Goal: Find specific page/section: Find specific page/section

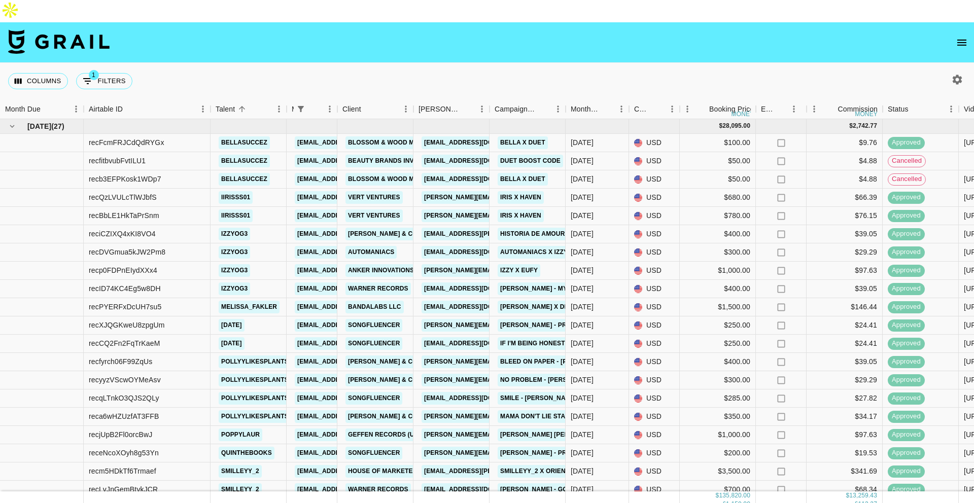
click at [950, 37] on nav at bounding box center [487, 42] width 974 height 41
click at [956, 37] on icon "open drawer" at bounding box center [961, 43] width 12 height 12
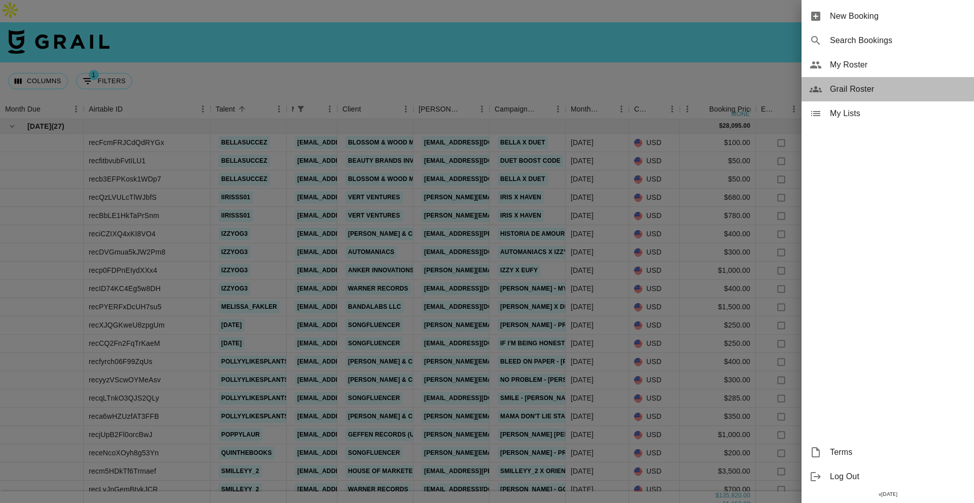
click at [857, 87] on span "Grail Roster" at bounding box center [898, 89] width 136 height 12
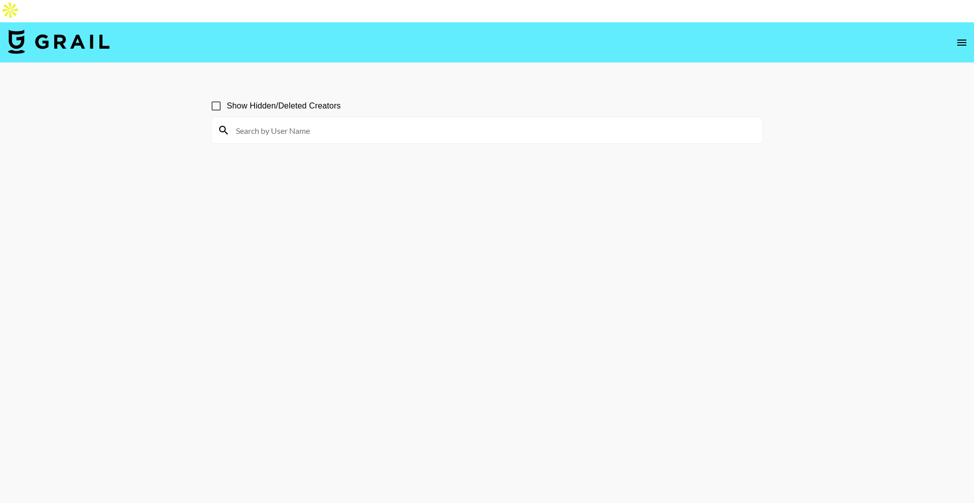
click at [639, 118] on div at bounding box center [486, 130] width 551 height 26
click at [645, 122] on input at bounding box center [493, 130] width 526 height 16
click at [960, 37] on icon "open drawer" at bounding box center [961, 43] width 12 height 12
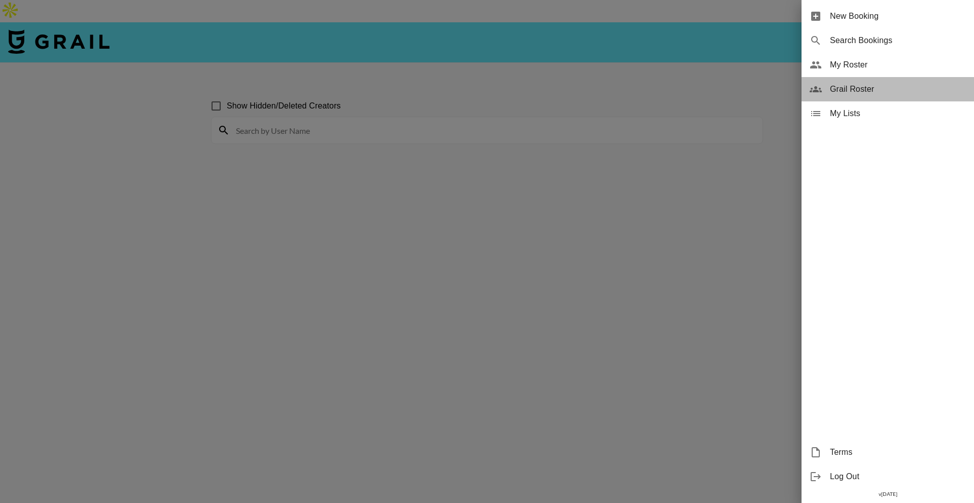
click at [871, 81] on div "Grail Roster" at bounding box center [887, 89] width 172 height 24
click at [672, 67] on div at bounding box center [487, 251] width 974 height 503
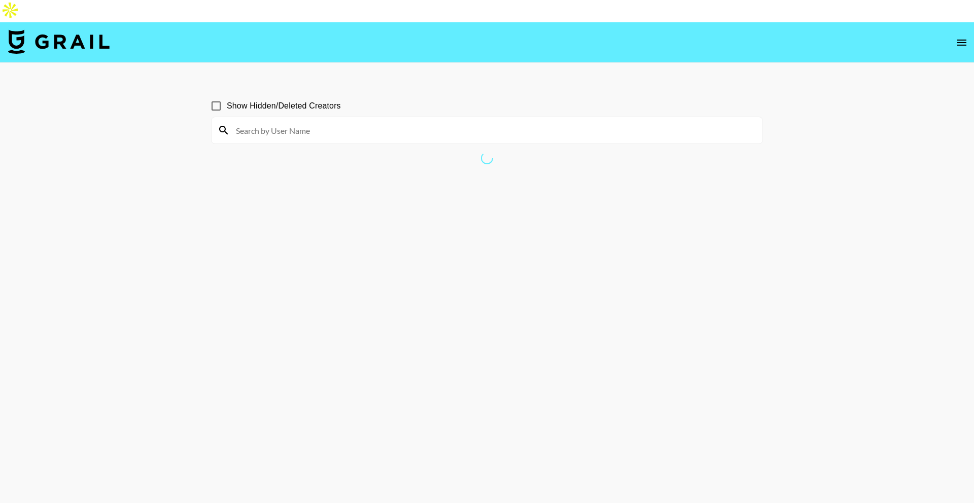
click at [630, 122] on input at bounding box center [493, 130] width 526 height 16
type input "melissa"
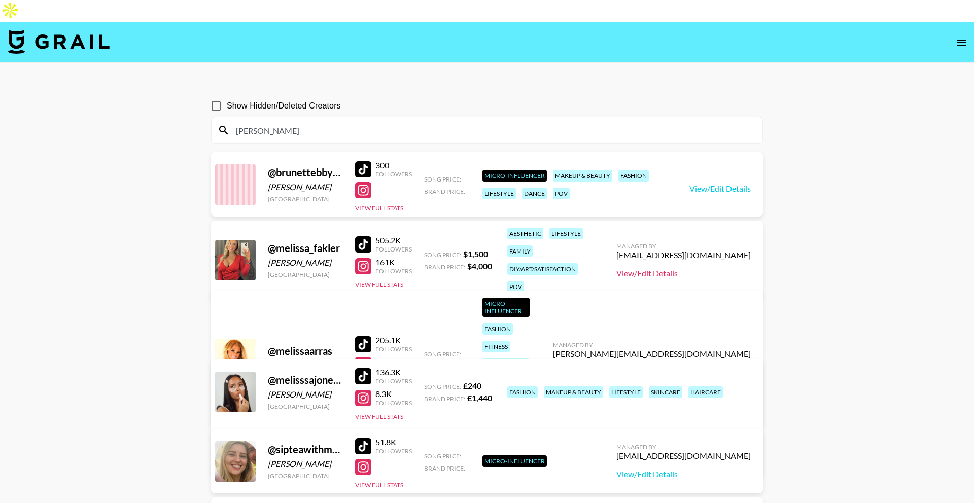
click at [683, 268] on link "View/Edit Details" at bounding box center [683, 273] width 134 height 10
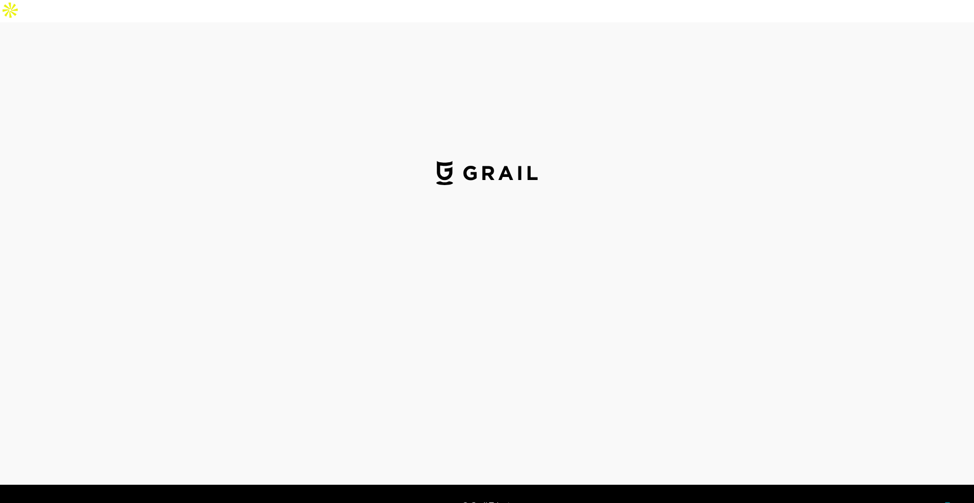
select select "USD"
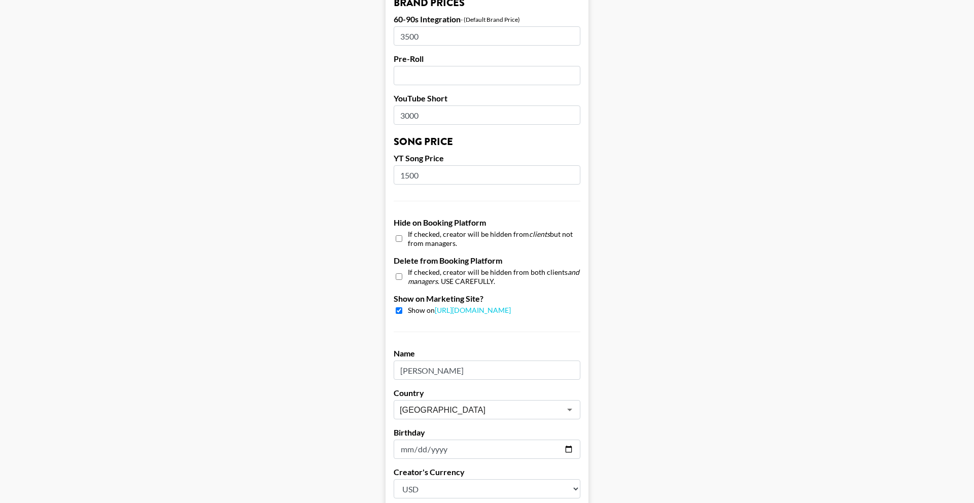
scroll to position [873, 0]
